Goal: Task Accomplishment & Management: Manage account settings

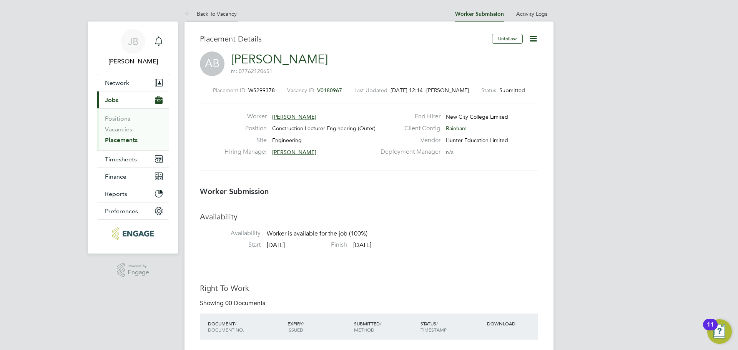
click at [219, 15] on link "Back To Vacancy" at bounding box center [210, 13] width 52 height 7
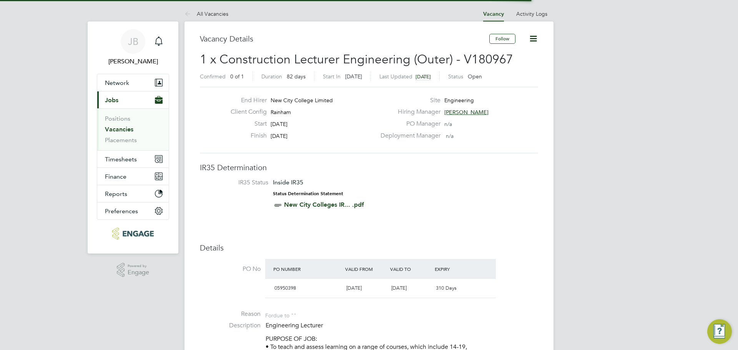
scroll to position [4, 4]
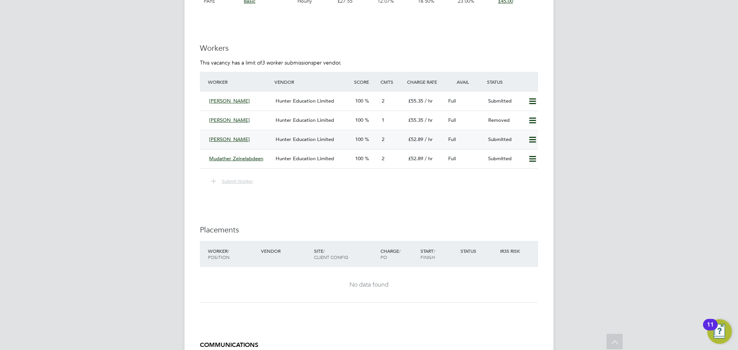
click at [255, 139] on div "[PERSON_NAME]" at bounding box center [239, 139] width 66 height 13
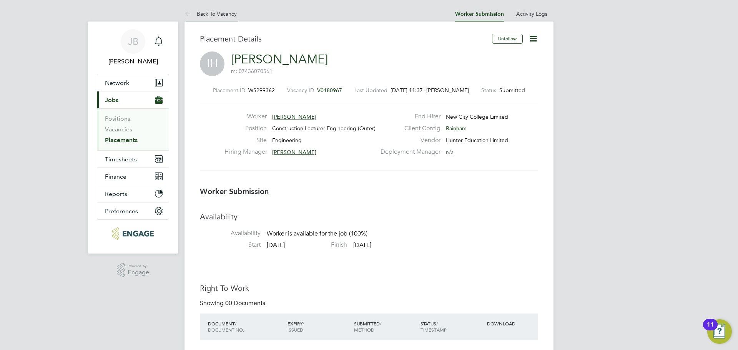
click at [226, 12] on link "Back To Vacancy" at bounding box center [210, 13] width 52 height 7
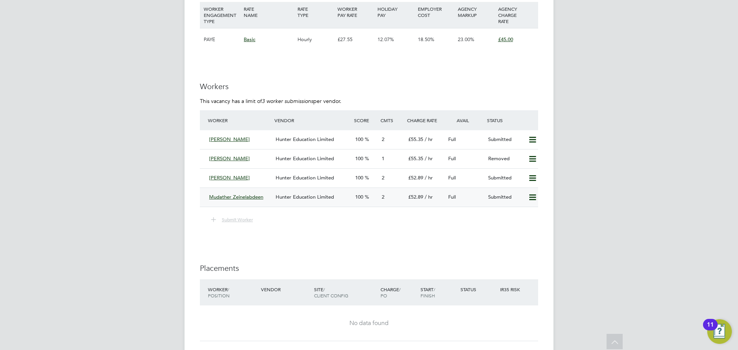
click at [252, 200] on div "Mudather Zeinelabdeen" at bounding box center [239, 197] width 66 height 13
